Goal: Information Seeking & Learning: Learn about a topic

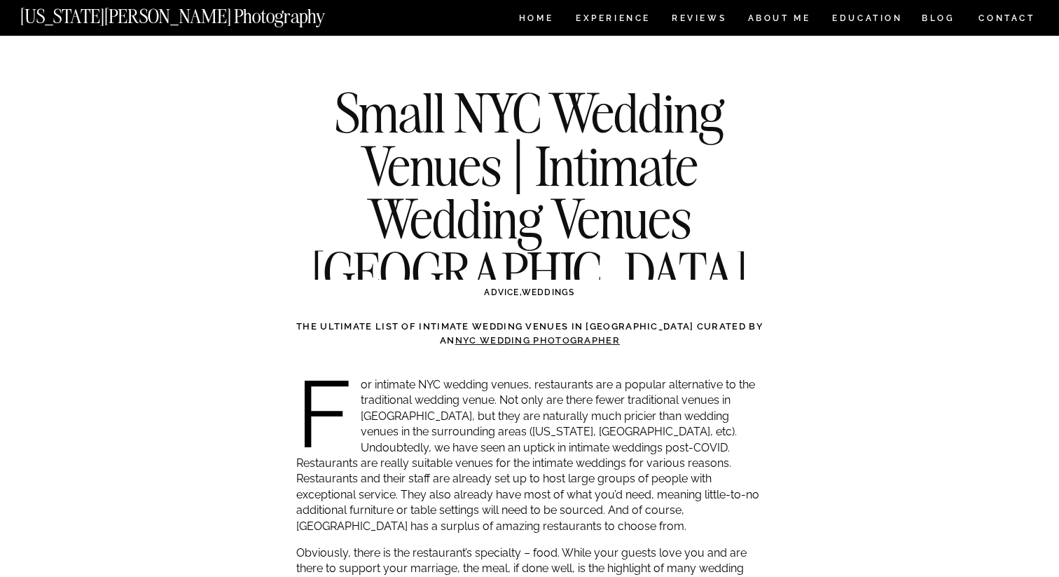
scroll to position [625, 0]
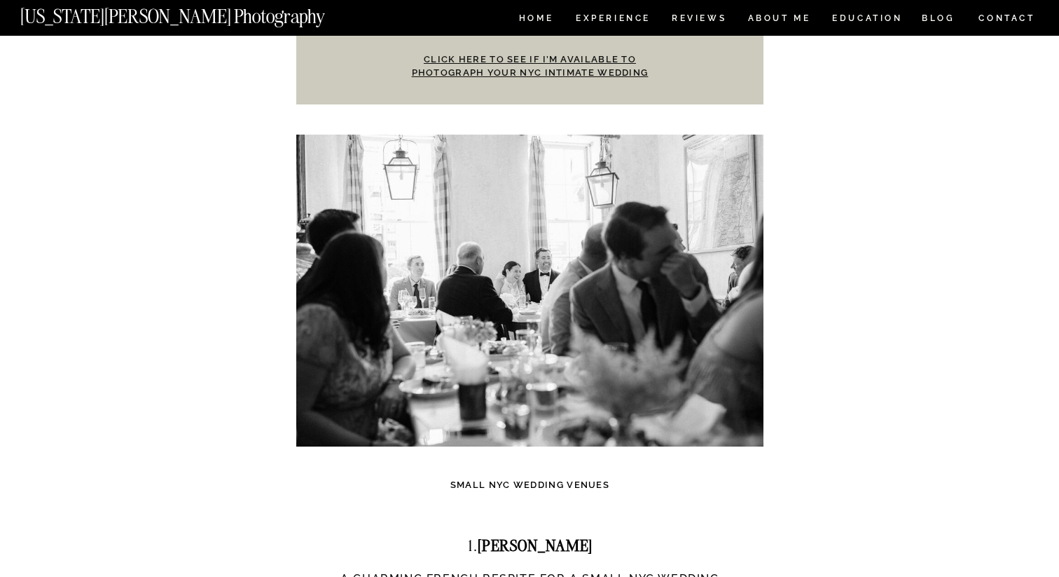
click at [545, 535] on strong "[PERSON_NAME]" at bounding box center [535, 545] width 115 height 20
drag, startPoint x: 545, startPoint y: 529, endPoint x: 523, endPoint y: 524, distance: 22.3
click at [523, 535] on strong "[PERSON_NAME]" at bounding box center [535, 545] width 115 height 20
click at [571, 536] on h2 "1. [PERSON_NAME]" at bounding box center [529, 545] width 467 height 18
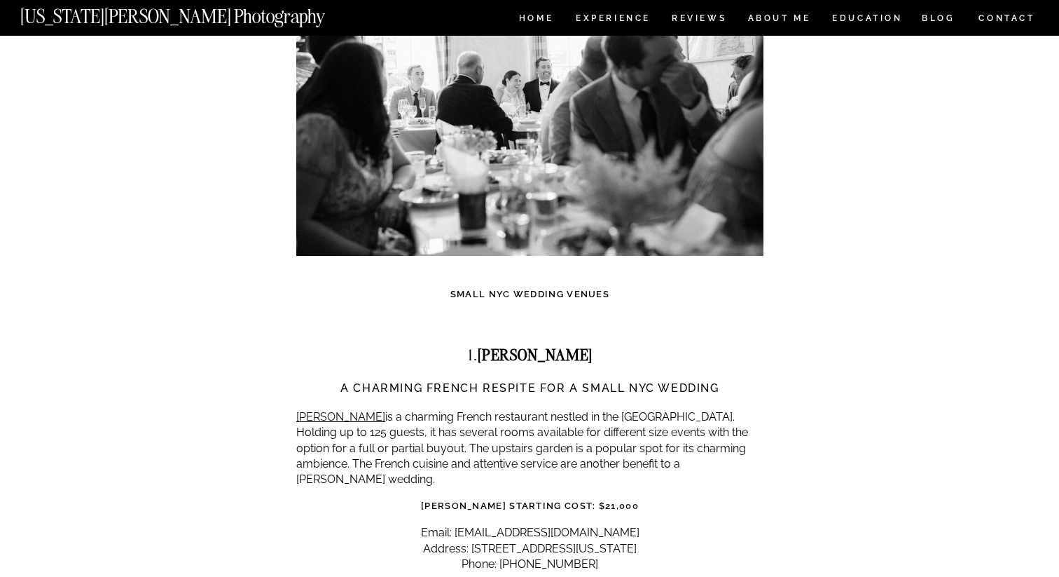
scroll to position [816, 0]
drag, startPoint x: 568, startPoint y: 343, endPoint x: 486, endPoint y: 338, distance: 81.4
click at [486, 345] on h2 "1. [PERSON_NAME]" at bounding box center [529, 354] width 467 height 18
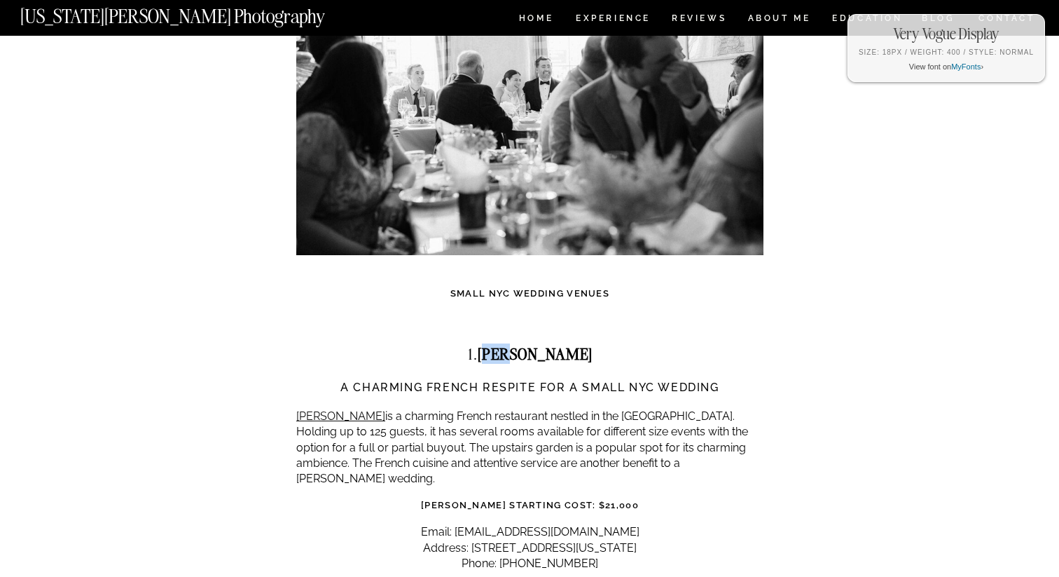
drag, startPoint x: 555, startPoint y: 338, endPoint x: 527, endPoint y: 335, distance: 28.2
click at [527, 345] on h2 "1. [PERSON_NAME]" at bounding box center [529, 354] width 467 height 18
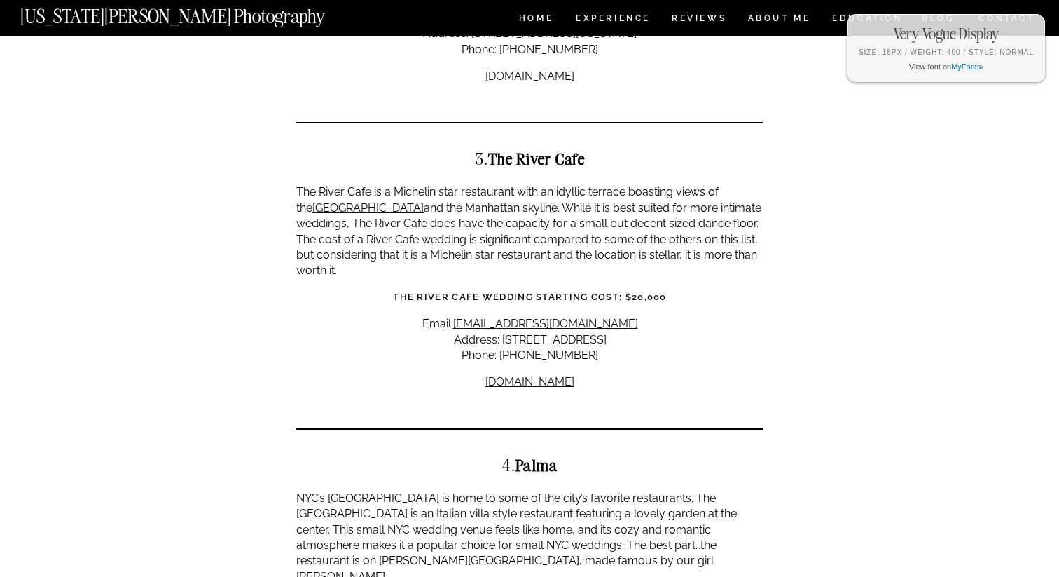
scroll to position [1731, 0]
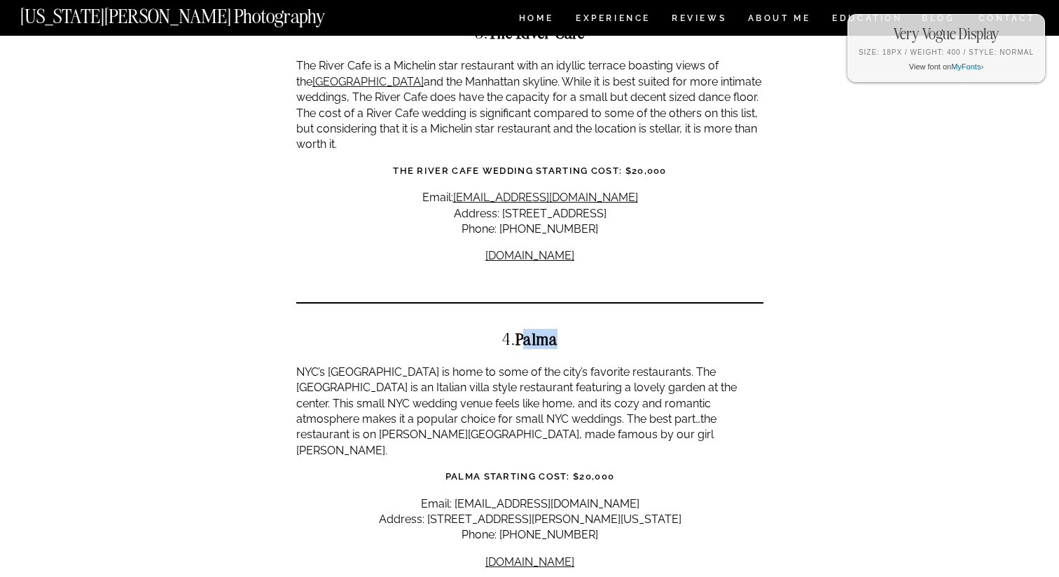
drag, startPoint x: 527, startPoint y: 293, endPoint x: 570, endPoint y: 291, distance: 42.8
click at [570, 330] on h2 "4. [GEOGRAPHIC_DATA]" at bounding box center [529, 339] width 467 height 18
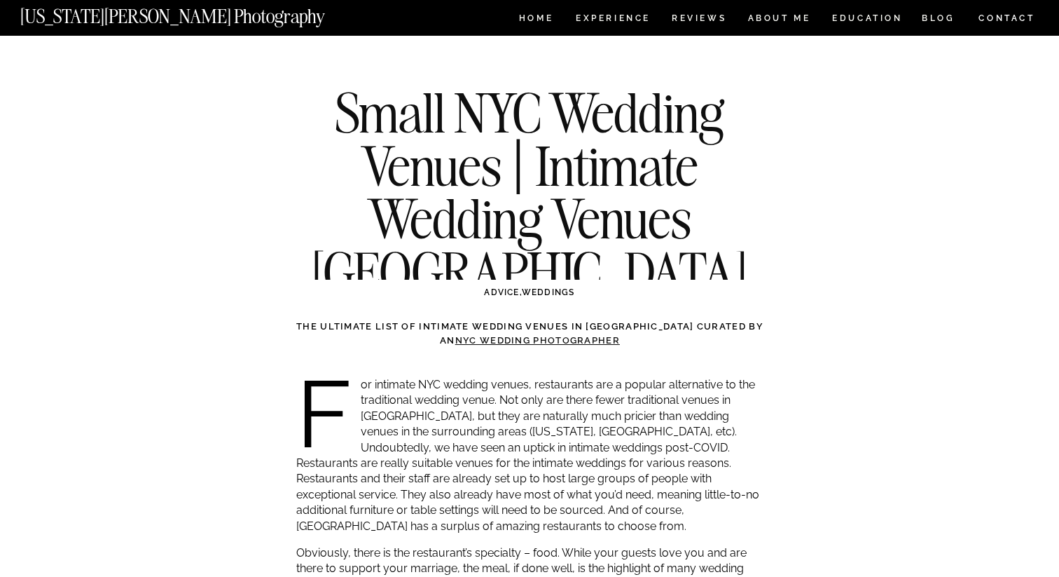
scroll to position [1731, 0]
